Goal: Use online tool/utility: Utilize a website feature to perform a specific function

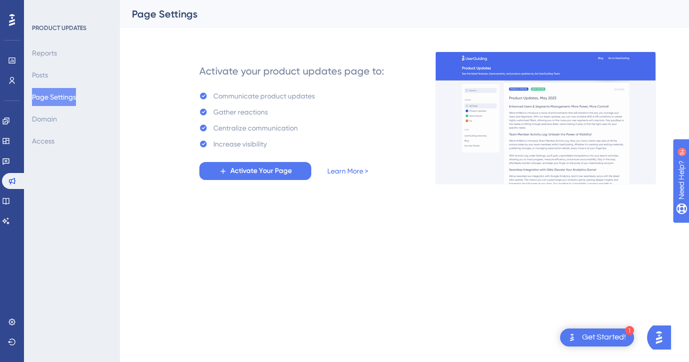
click at [307, 18] on div "Page Settings" at bounding box center [392, 14] width 520 height 14
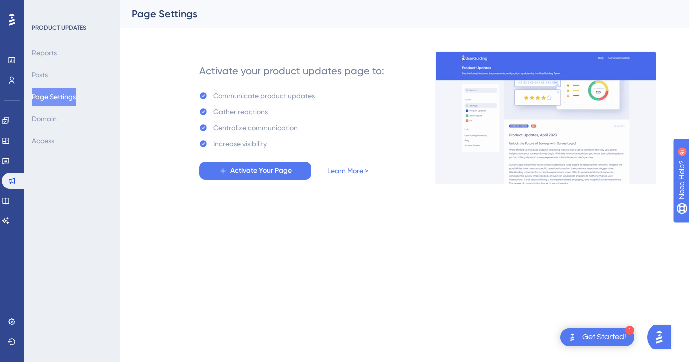
click at [6, 169] on div "Engagement Widgets Feedback Product Updates Knowledge Base AI Assistant" at bounding box center [12, 171] width 20 height 116
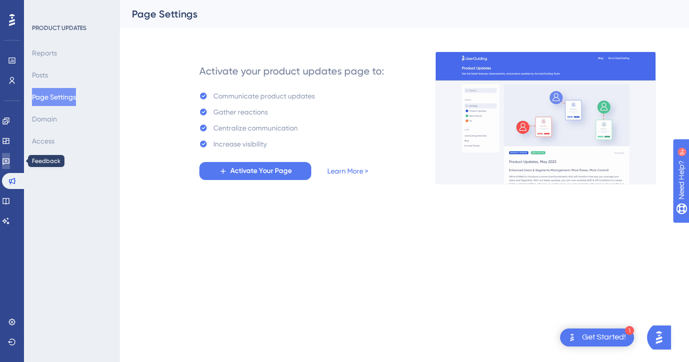
click at [9, 163] on icon at bounding box center [5, 161] width 7 height 6
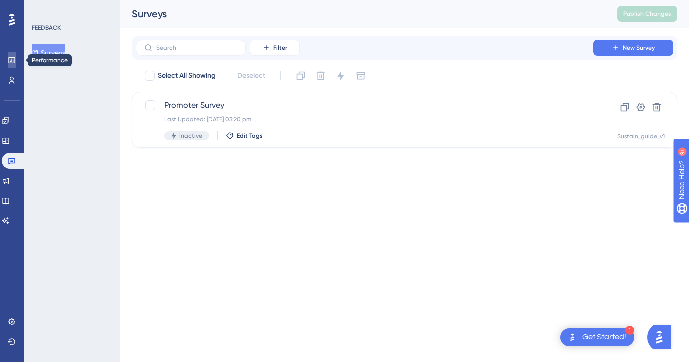
click at [14, 58] on icon at bounding box center [11, 60] width 6 height 6
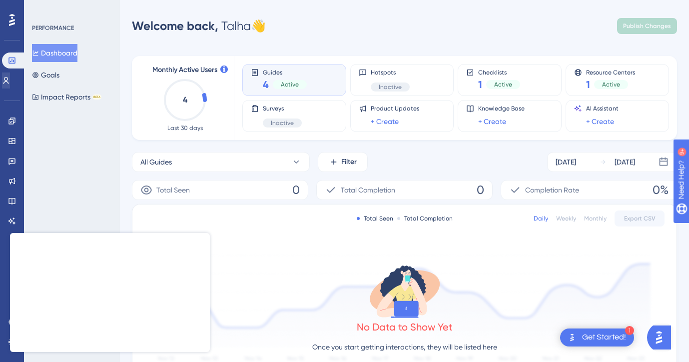
click at [10, 84] on link at bounding box center [6, 80] width 8 height 16
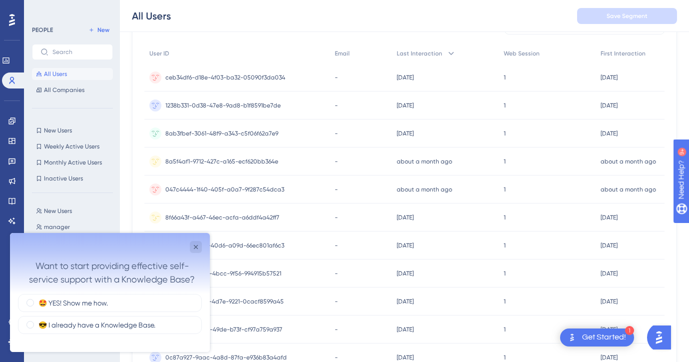
scroll to position [114, 0]
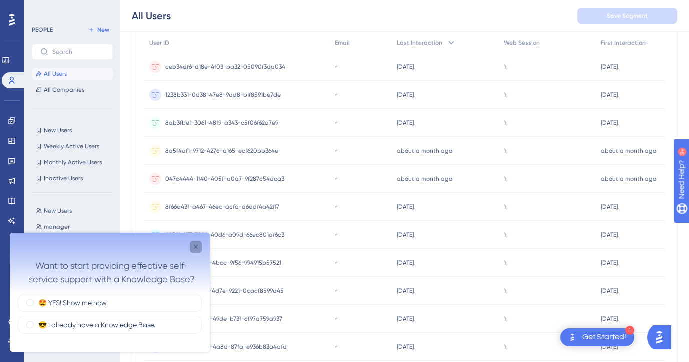
click at [197, 247] on icon "Close survey" at bounding box center [196, 247] width 8 height 8
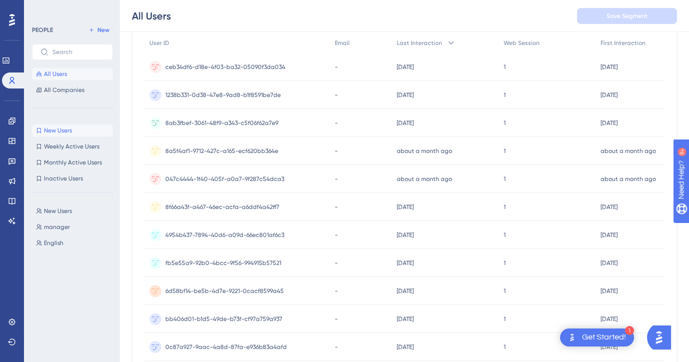
click at [69, 132] on span "New Users" at bounding box center [58, 130] width 28 height 8
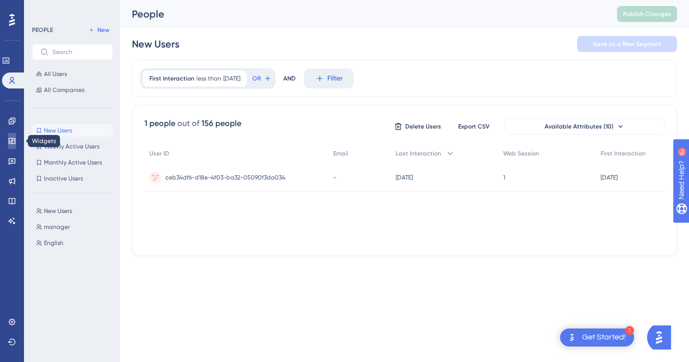
click at [16, 140] on link at bounding box center [12, 141] width 8 height 16
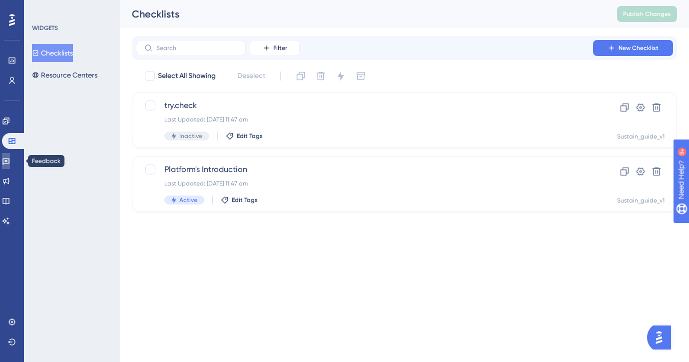
click at [10, 158] on icon at bounding box center [6, 161] width 8 height 8
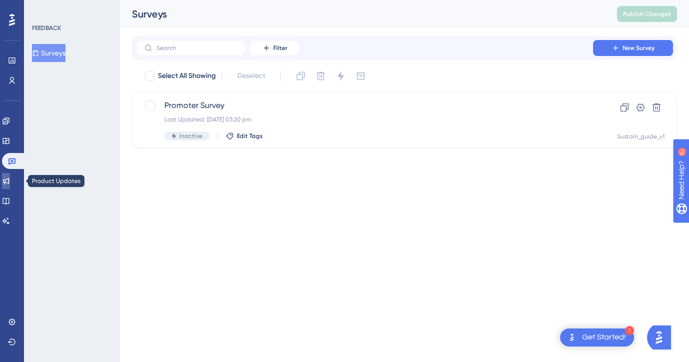
click at [10, 180] on icon at bounding box center [6, 181] width 8 height 8
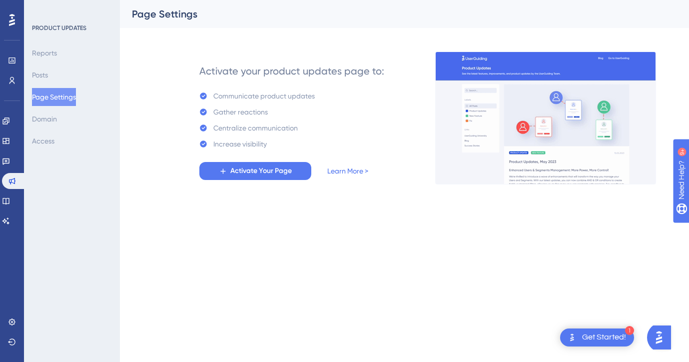
click at [294, 0] on html "1 Get Started! Performance Users Engagement Widgets Feedback Product Updates Kn…" at bounding box center [344, 0] width 689 height 0
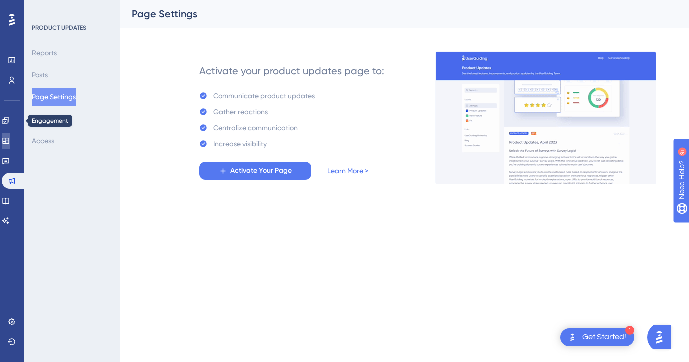
click at [10, 144] on icon at bounding box center [6, 141] width 8 height 8
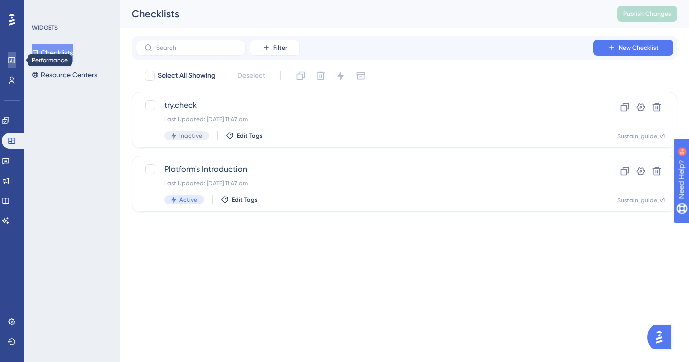
click at [13, 56] on icon at bounding box center [12, 60] width 8 height 8
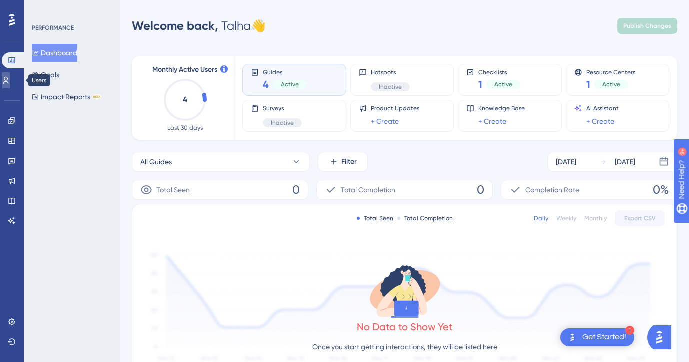
click at [10, 77] on icon at bounding box center [6, 80] width 8 height 8
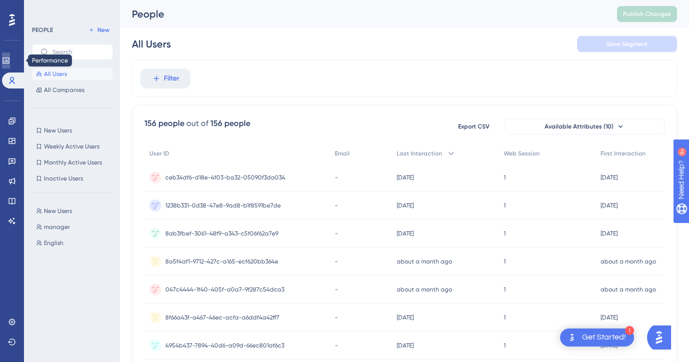
click at [10, 53] on link at bounding box center [6, 60] width 8 height 16
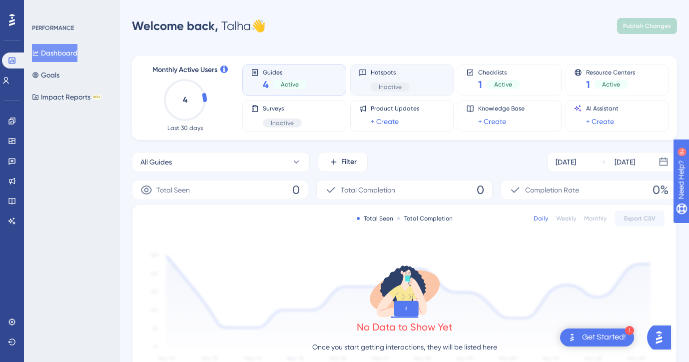
click at [387, 74] on span "Hotspots" at bounding box center [390, 72] width 39 height 8
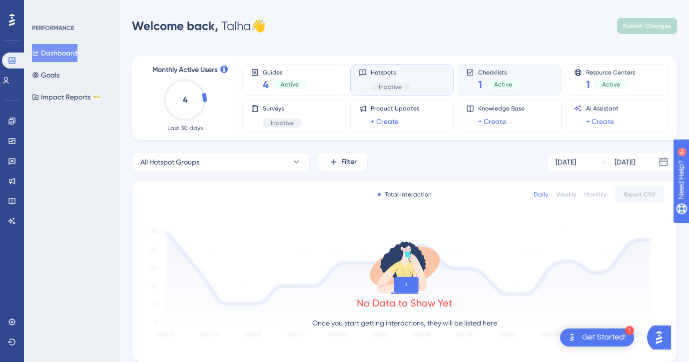
click at [513, 78] on div "1 Active" at bounding box center [499, 84] width 42 height 14
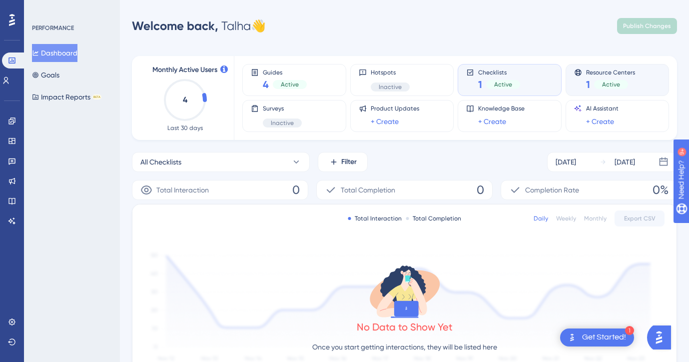
click at [607, 76] on div "Resource Centers 1 Active" at bounding box center [610, 79] width 49 height 23
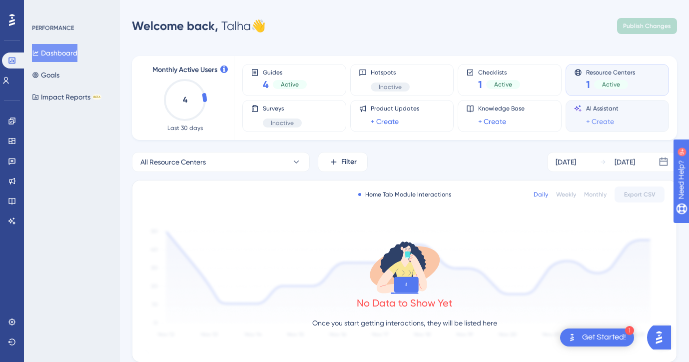
click at [594, 115] on link "+ Create" at bounding box center [600, 121] width 28 height 12
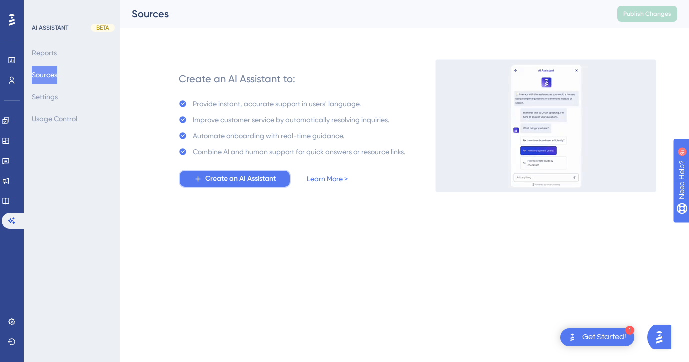
click at [247, 182] on span "Create an AI Assistant" at bounding box center [240, 179] width 70 height 12
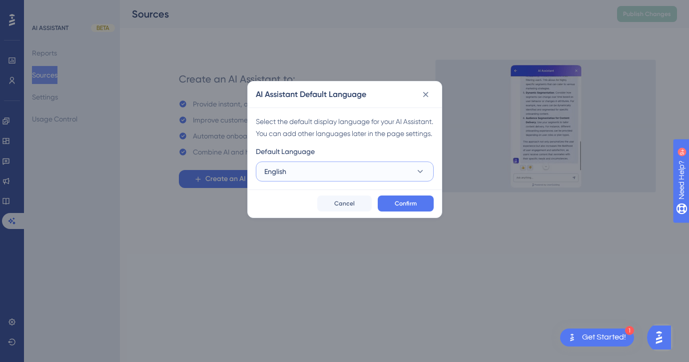
click at [326, 181] on button "English" at bounding box center [345, 171] width 178 height 20
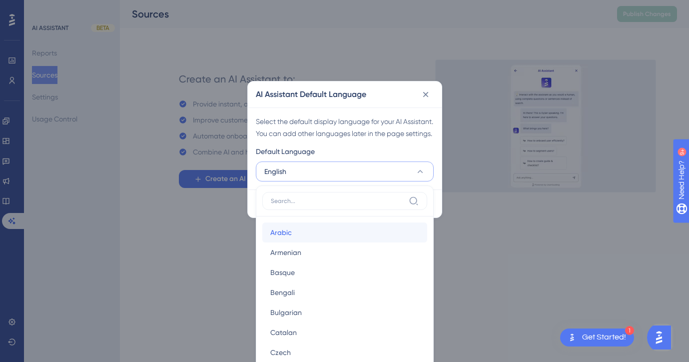
click at [313, 242] on div "Arabic Arabic" at bounding box center [344, 232] width 149 height 20
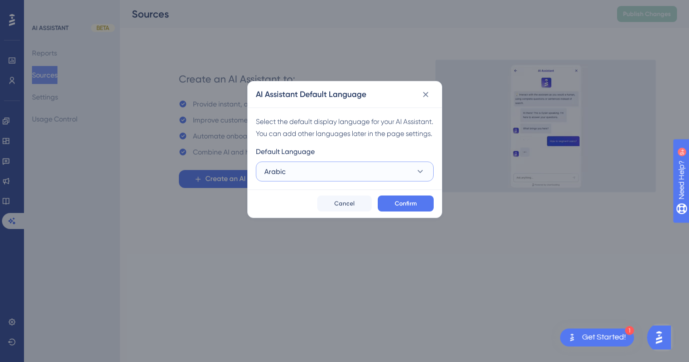
click at [370, 180] on button "Arabic" at bounding box center [345, 171] width 178 height 20
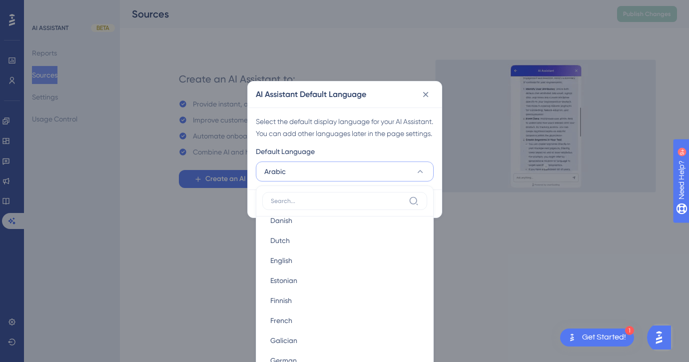
scroll to position [239, 0]
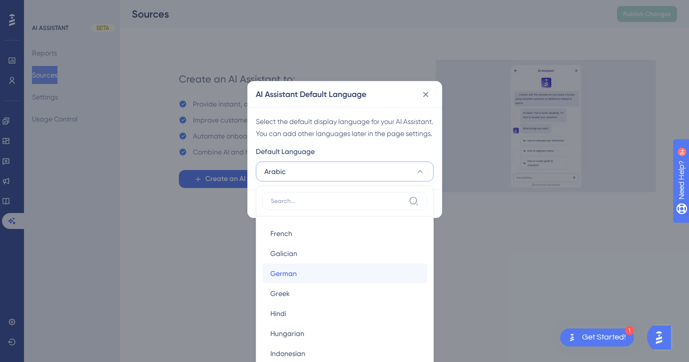
click at [328, 283] on div "German German" at bounding box center [344, 273] width 149 height 20
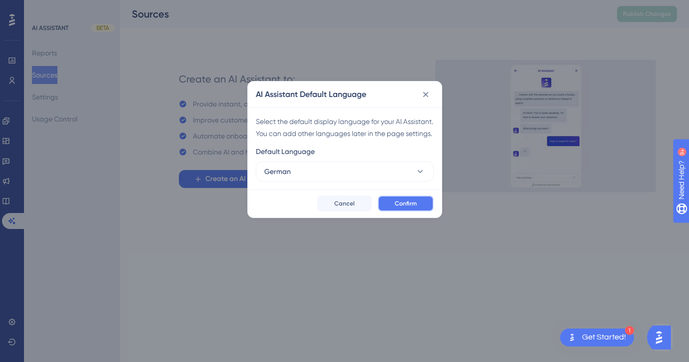
click at [401, 207] on span "Confirm" at bounding box center [406, 203] width 22 height 8
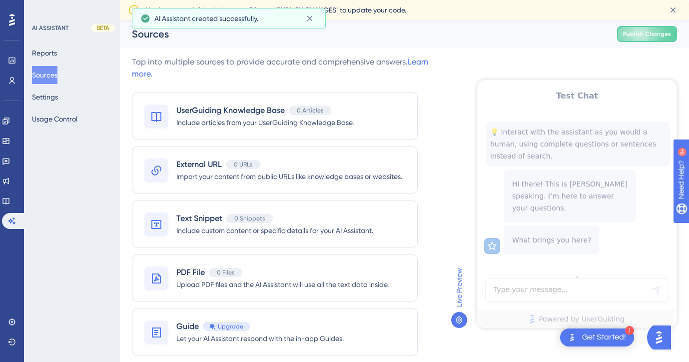
scroll to position [0, 0]
click at [308, 17] on icon at bounding box center [309, 18] width 5 height 5
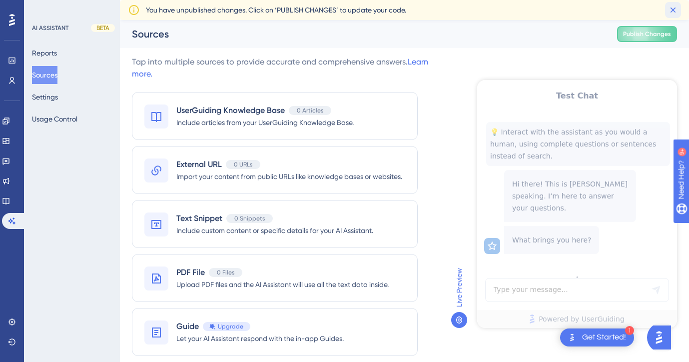
click at [671, 11] on icon at bounding box center [672, 9] width 5 height 5
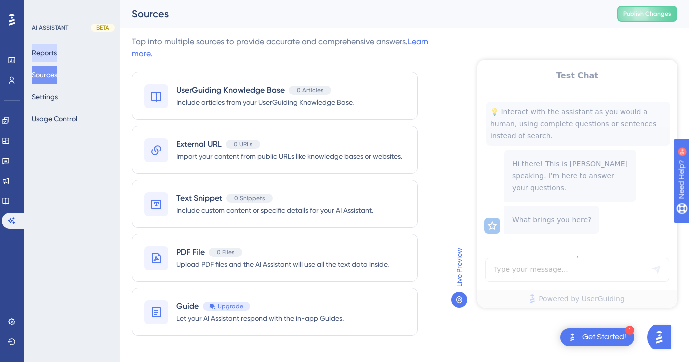
click at [50, 57] on button "Reports" at bounding box center [44, 53] width 25 height 18
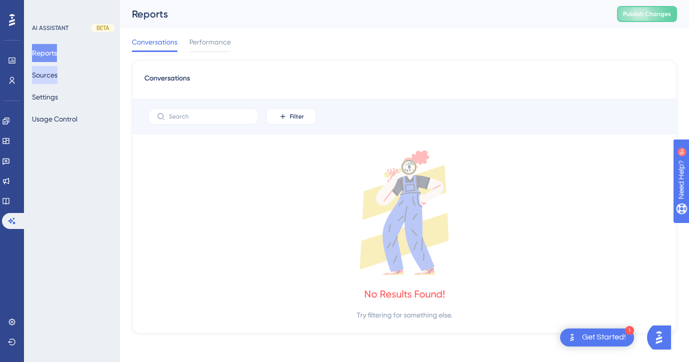
click at [51, 74] on button "Sources" at bounding box center [44, 75] width 25 height 18
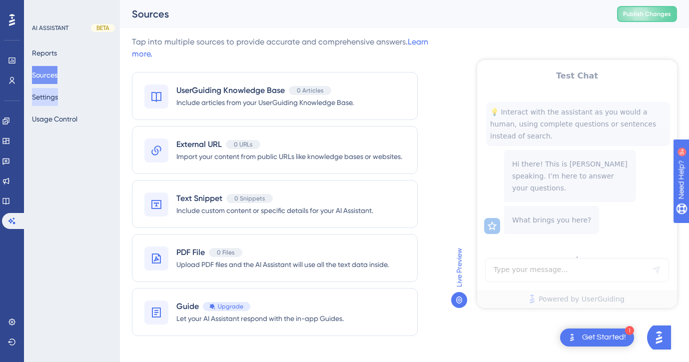
click at [55, 92] on button "Settings" at bounding box center [45, 97] width 26 height 18
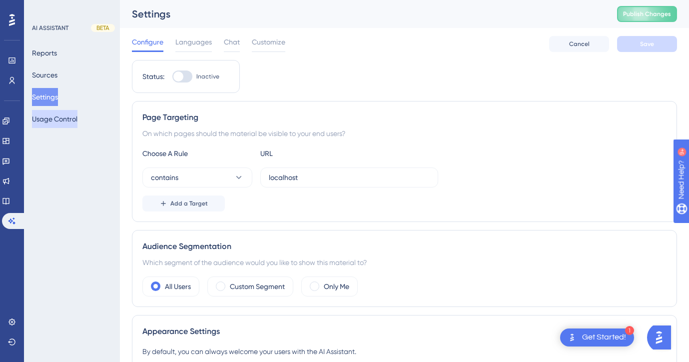
click at [58, 112] on button "Usage Control" at bounding box center [54, 119] width 45 height 18
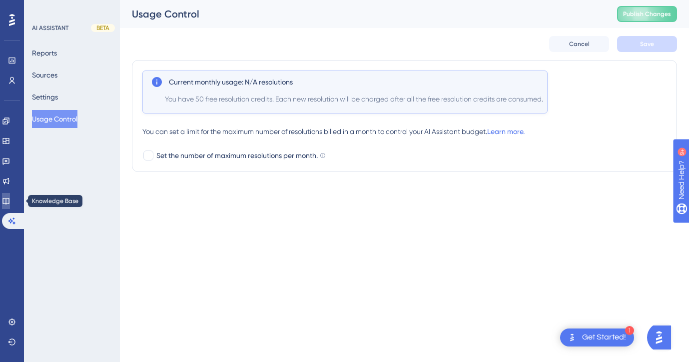
click at [9, 202] on icon at bounding box center [5, 201] width 6 height 6
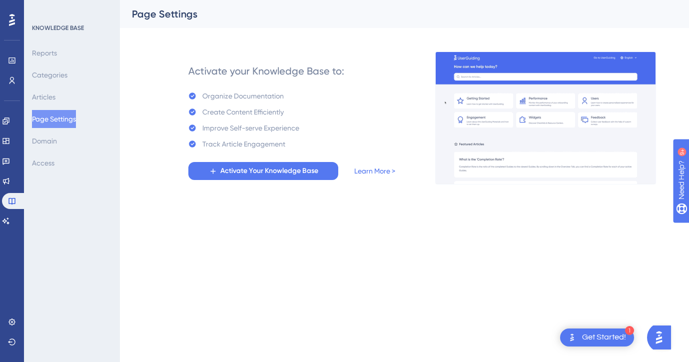
click at [10, 149] on div "Engagement Widgets Feedback Product Updates Knowledge Base AI Assistant" at bounding box center [12, 171] width 20 height 116
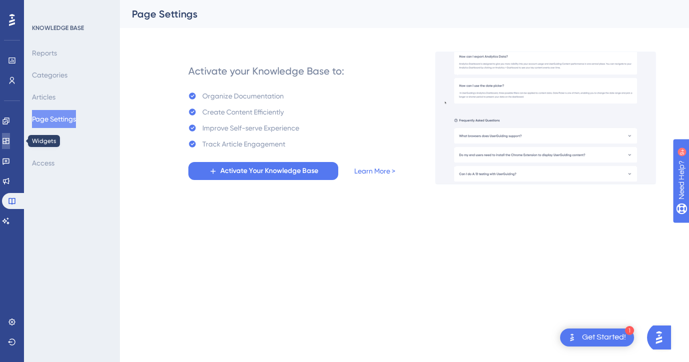
click at [10, 140] on icon at bounding box center [6, 141] width 8 height 8
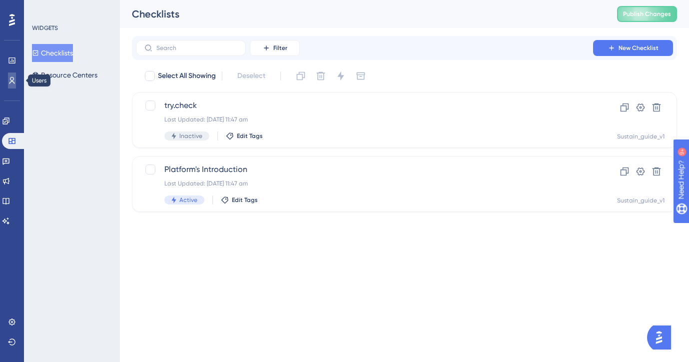
click at [8, 78] on icon at bounding box center [12, 80] width 8 height 8
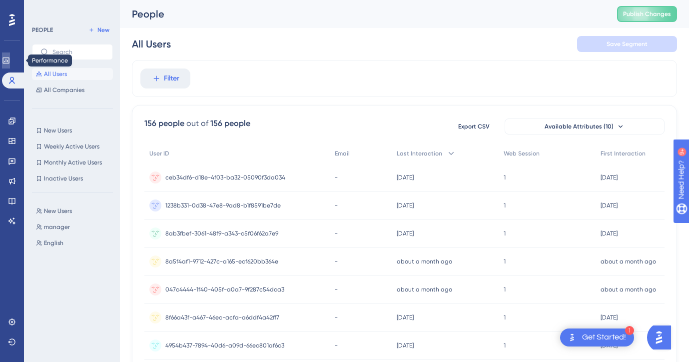
click at [10, 61] on icon at bounding box center [6, 60] width 8 height 8
